Goal: Navigation & Orientation: Find specific page/section

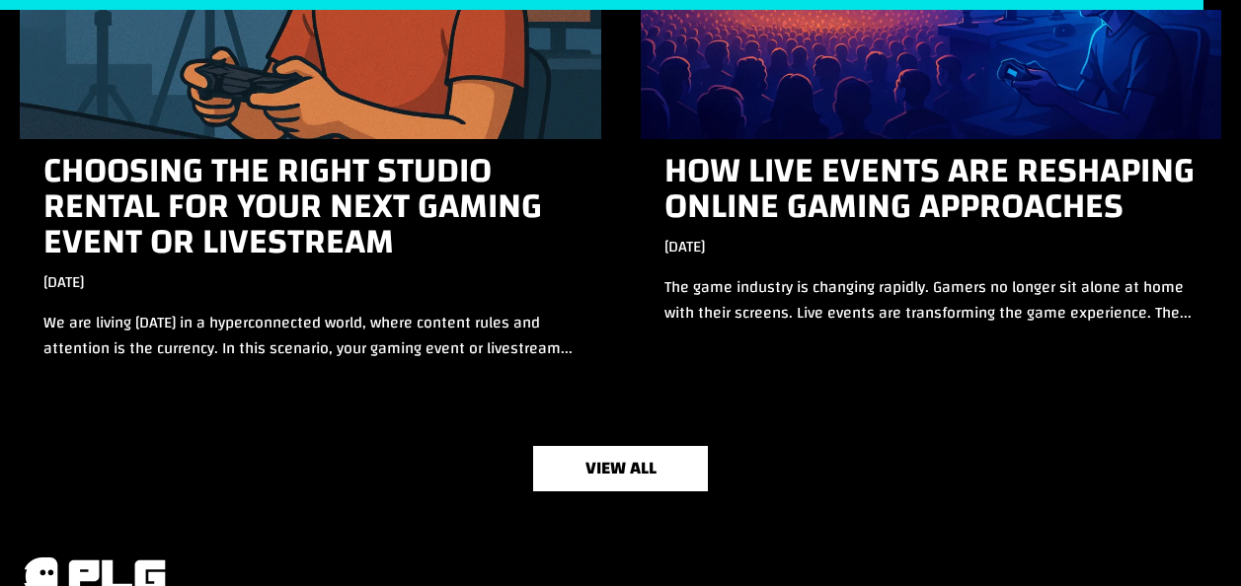
scroll to position [6625, 0]
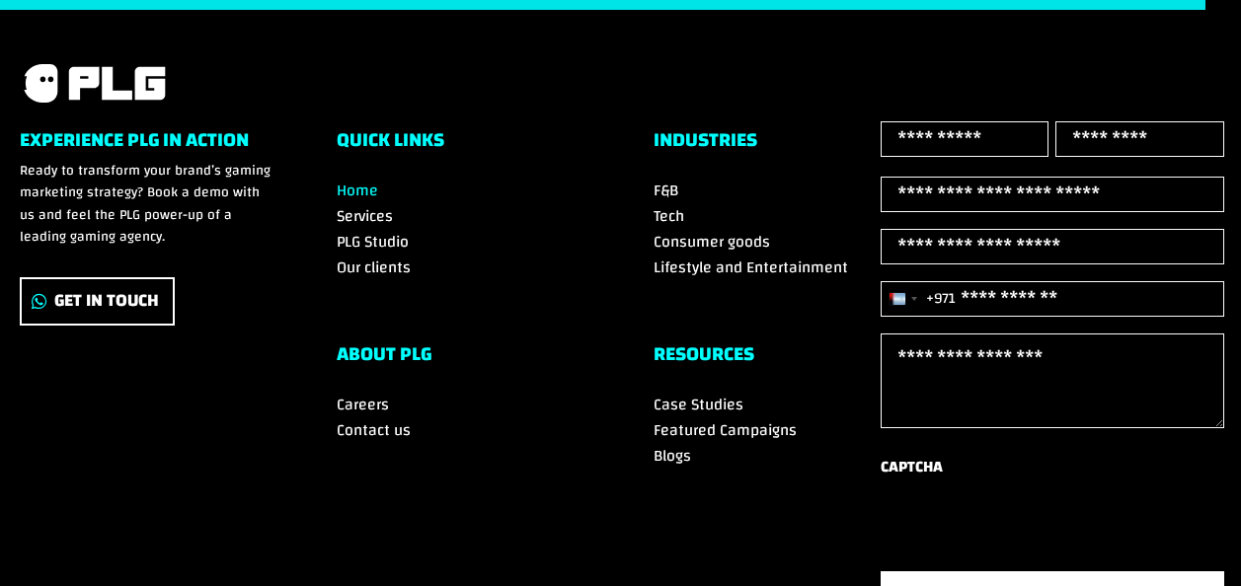
click at [363, 259] on span "Our clients" at bounding box center [374, 268] width 74 height 30
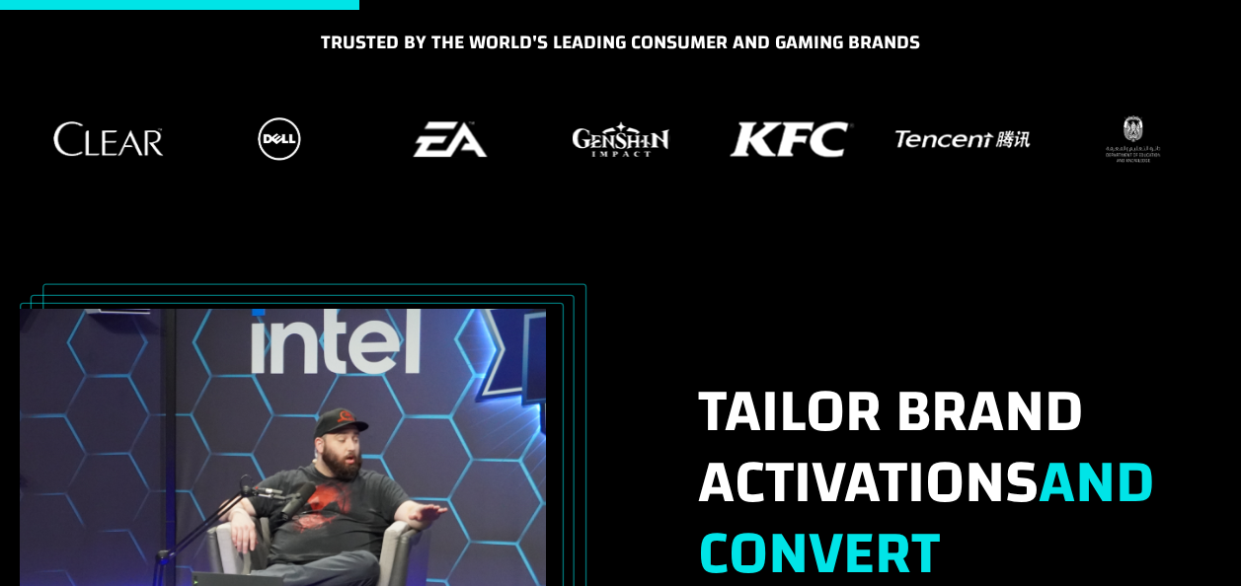
scroll to position [691, 0]
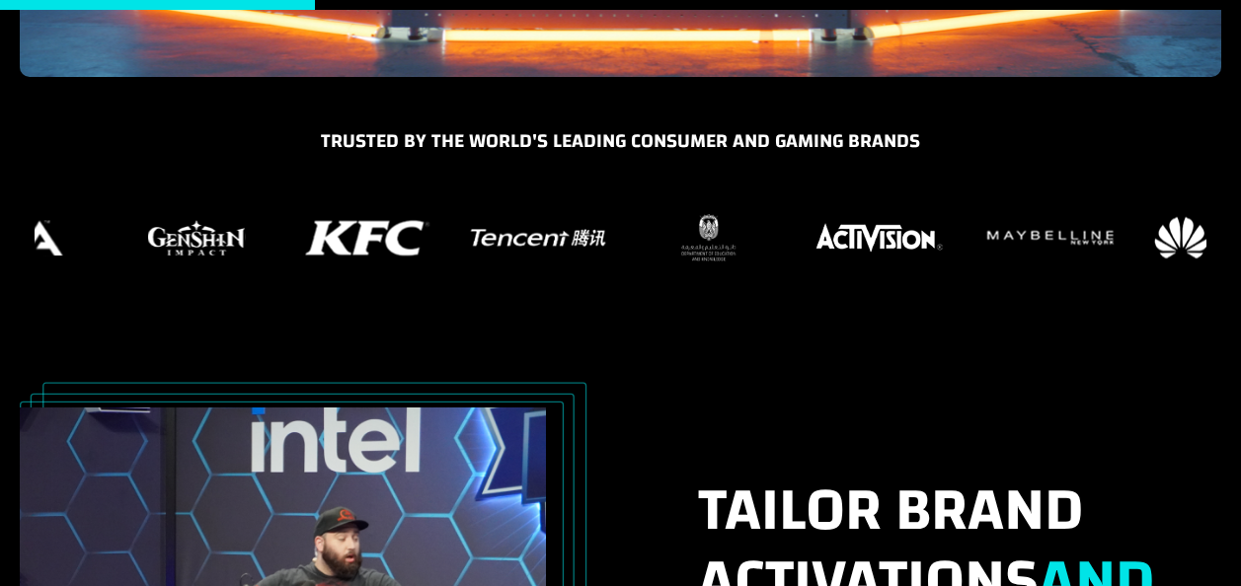
click at [863, 252] on img "16 / 37" at bounding box center [879, 237] width 138 height 39
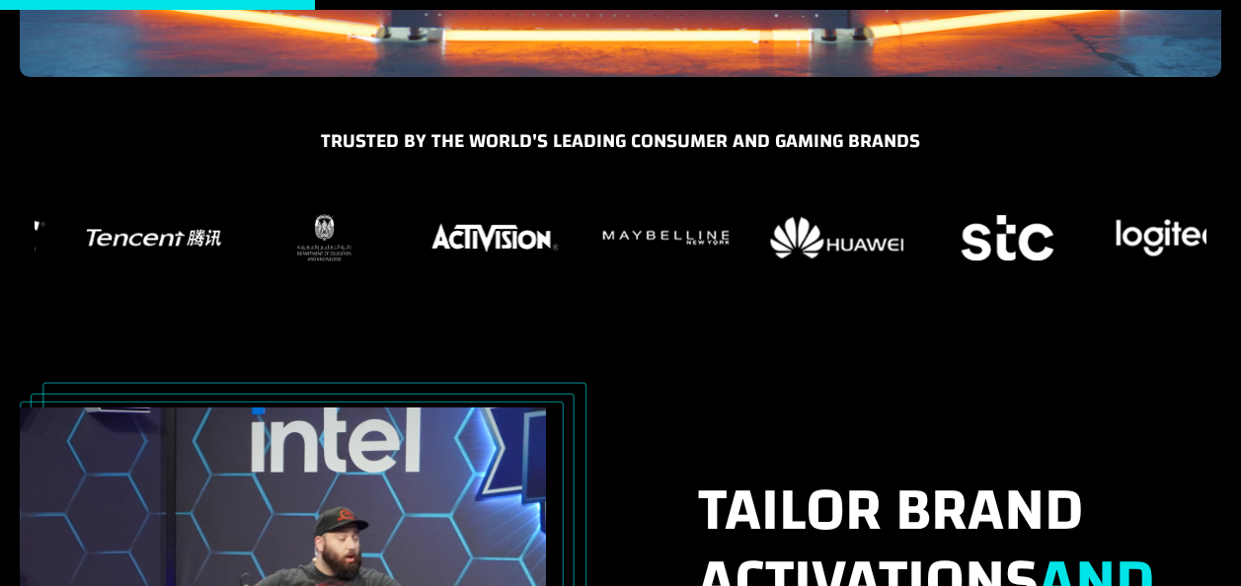
click at [524, 258] on figure "16 / 37" at bounding box center [494, 237] width 147 height 59
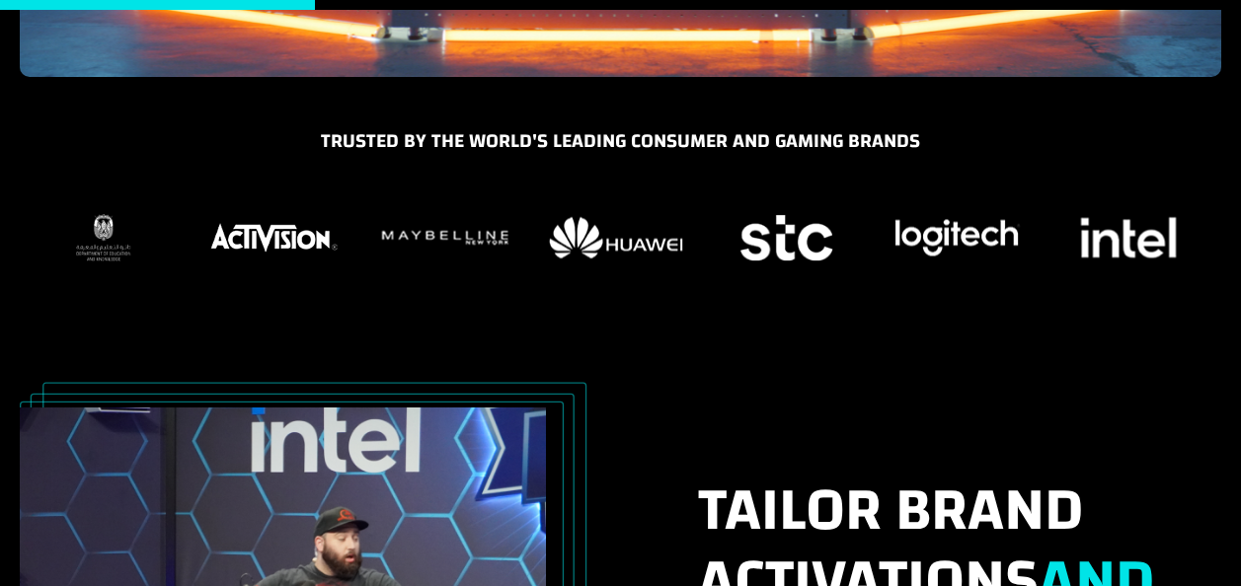
click at [687, 235] on img "18 / 37" at bounding box center [615, 238] width 144 height 52
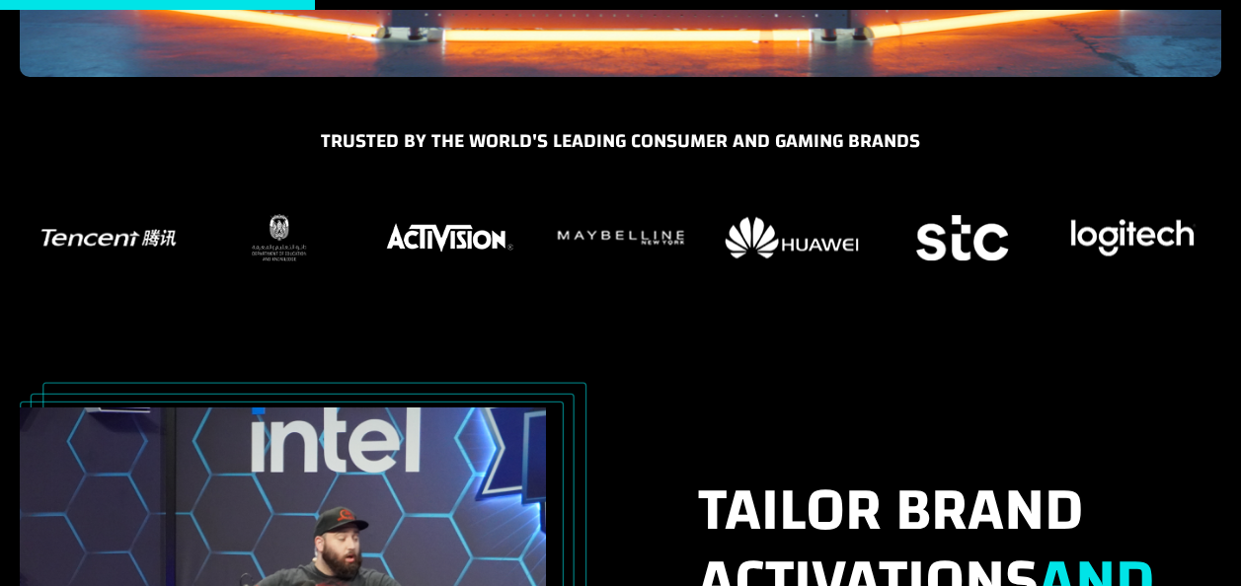
click at [312, 234] on img "15 / 37" at bounding box center [279, 237] width 65 height 57
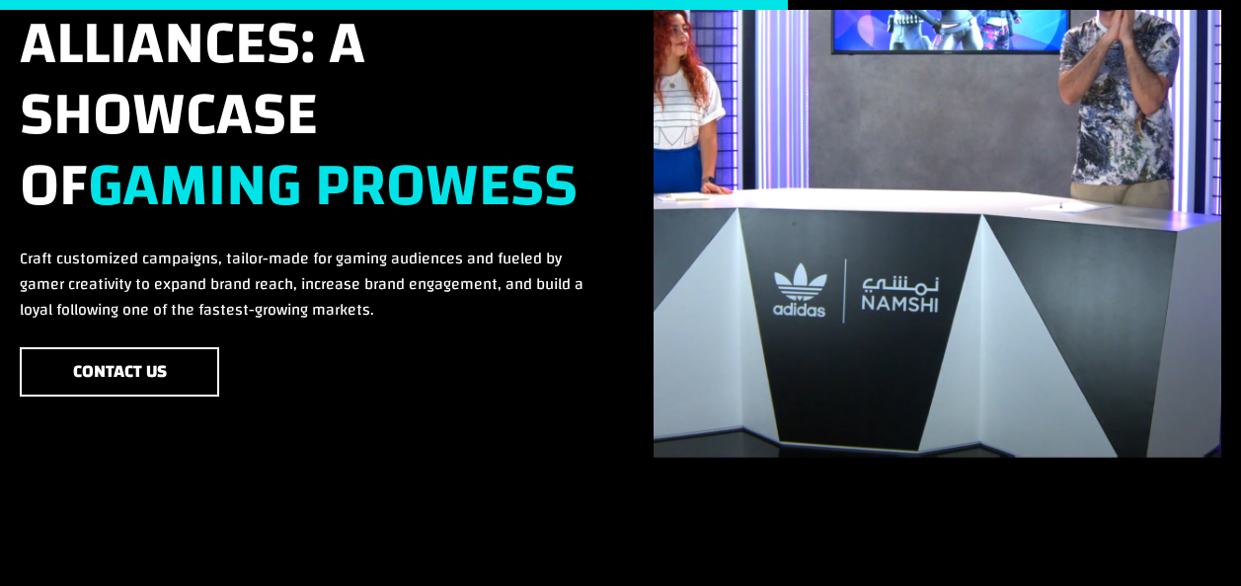
scroll to position [1876, 0]
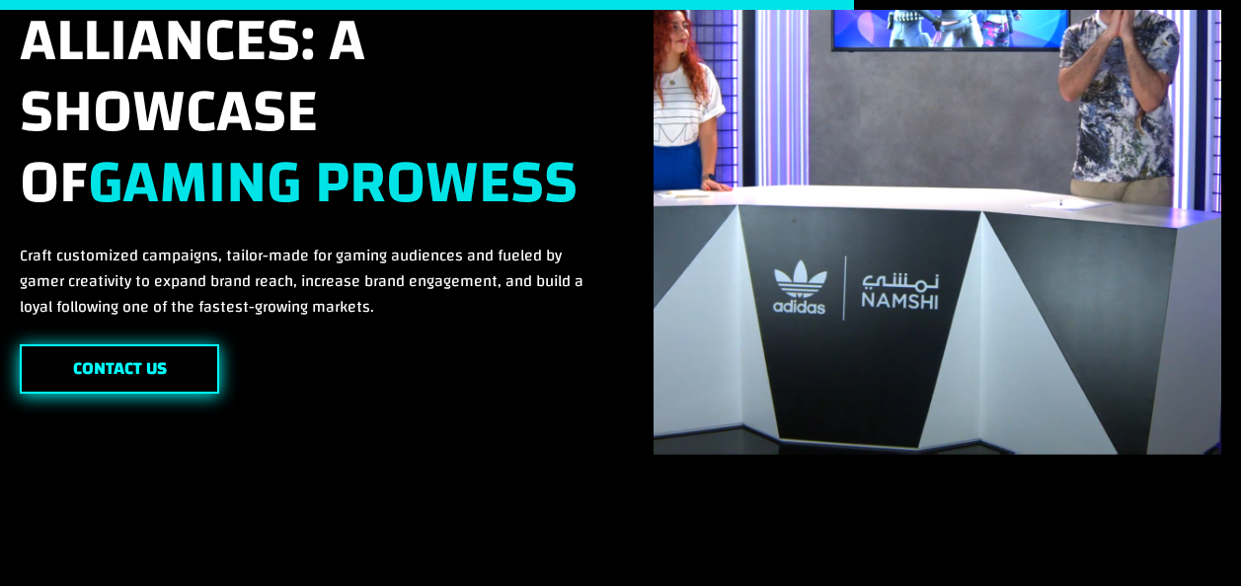
click at [93, 352] on link "Contact Us" at bounding box center [119, 370] width 199 height 50
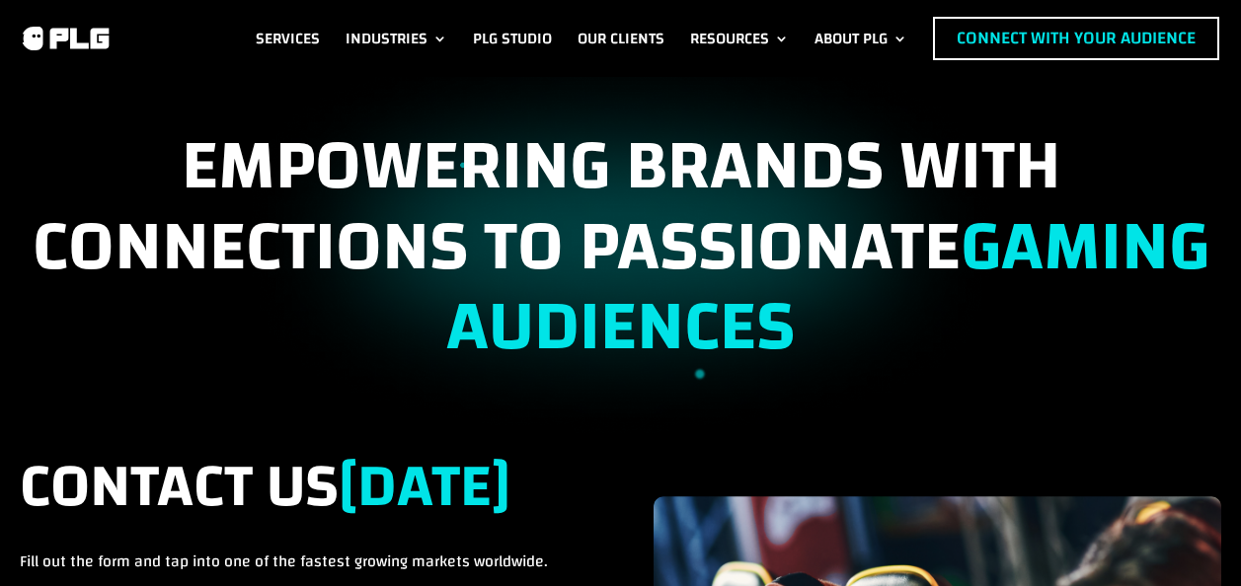
click at [61, 32] on img at bounding box center [65, 39] width 91 height 28
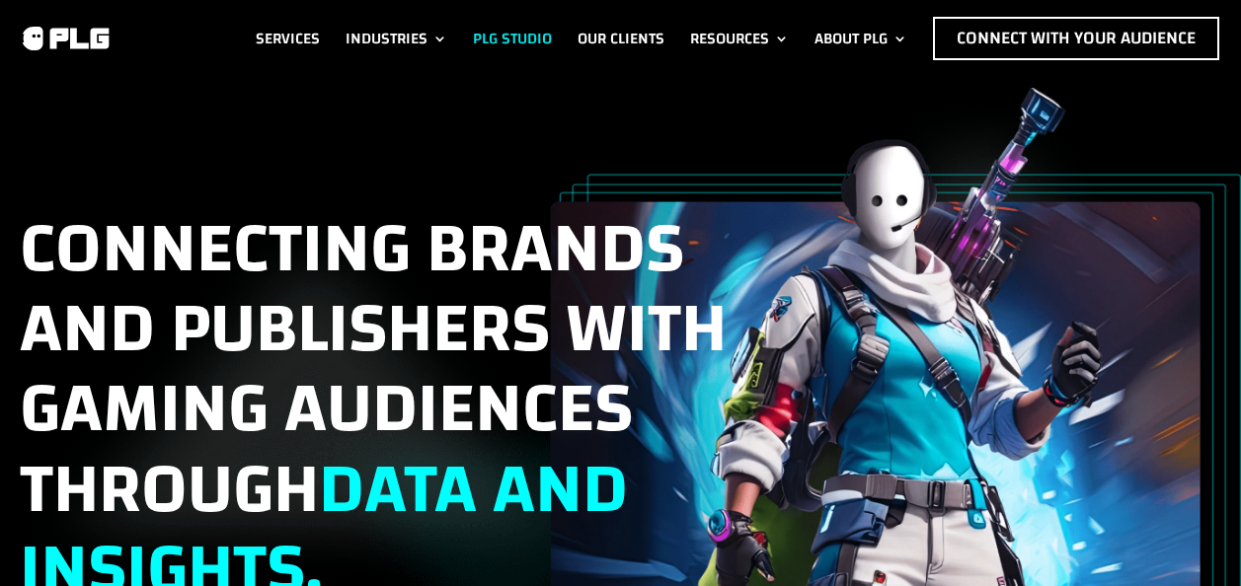
click at [518, 33] on link "PLG Studio" at bounding box center [512, 38] width 79 height 43
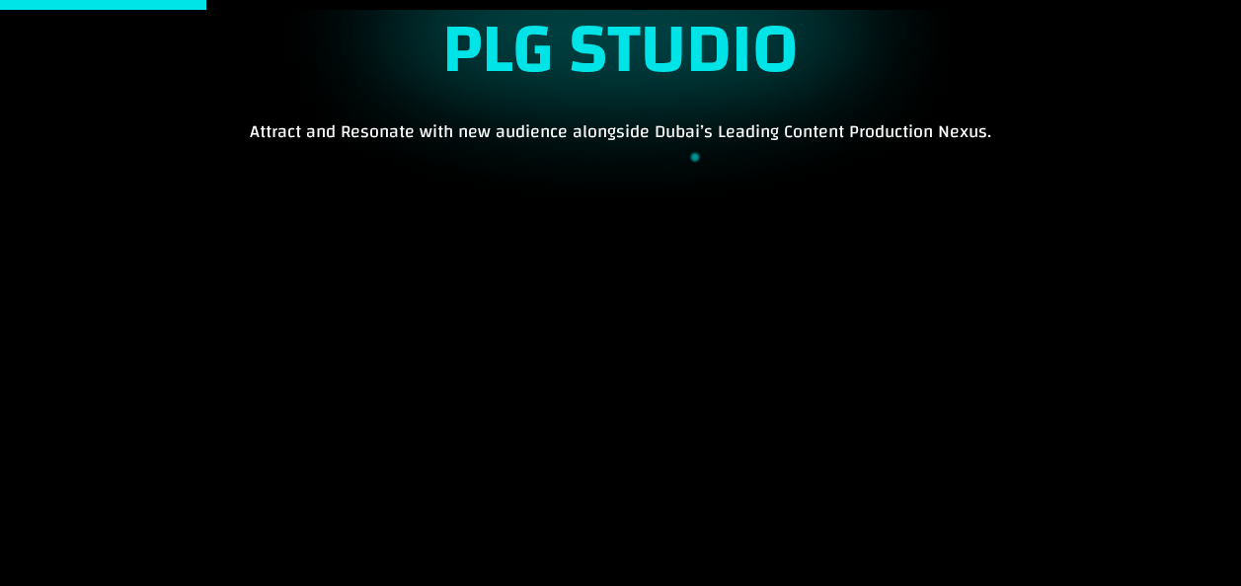
scroll to position [494, 0]
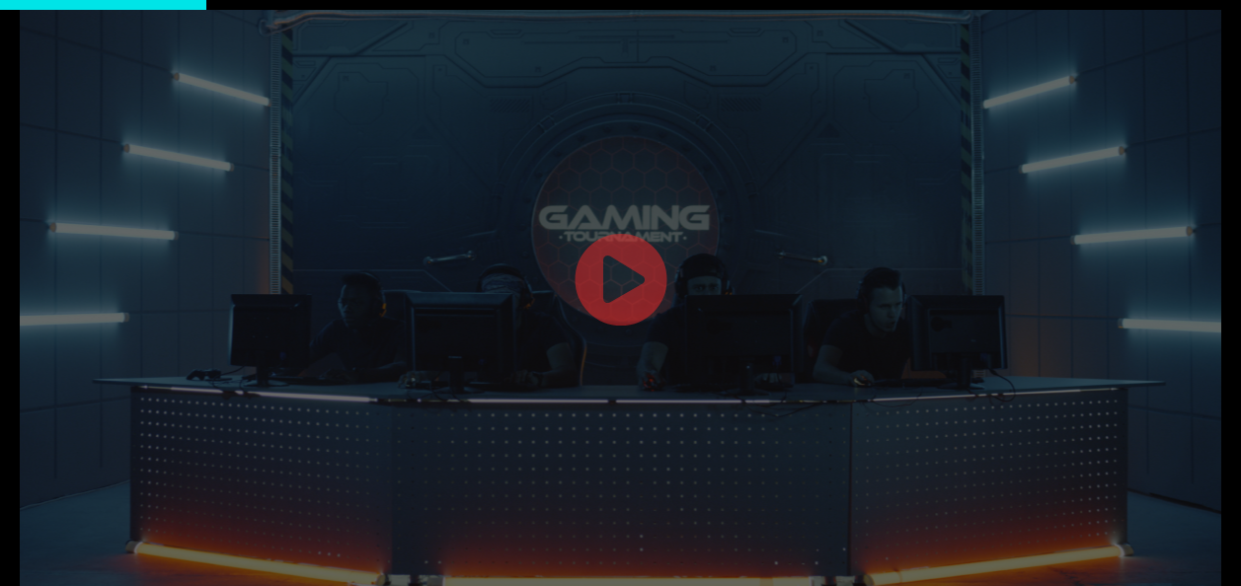
click at [601, 280] on link at bounding box center [621, 283] width 95 height 102
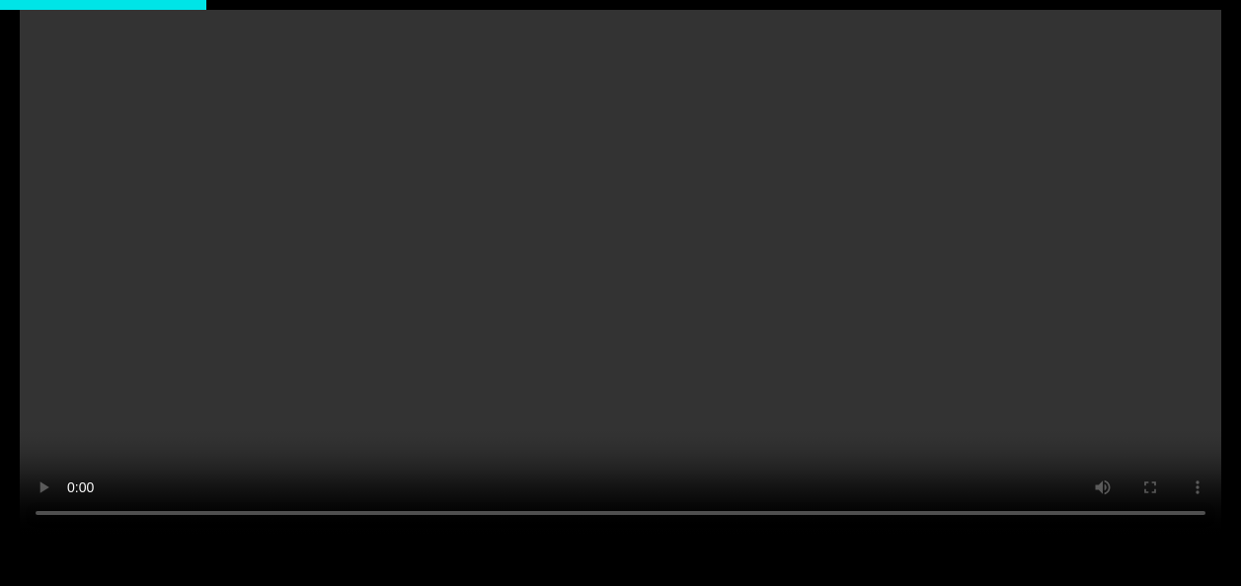
click at [642, 318] on video at bounding box center [620, 234] width 1201 height 601
